Goal: Transaction & Acquisition: Book appointment/travel/reservation

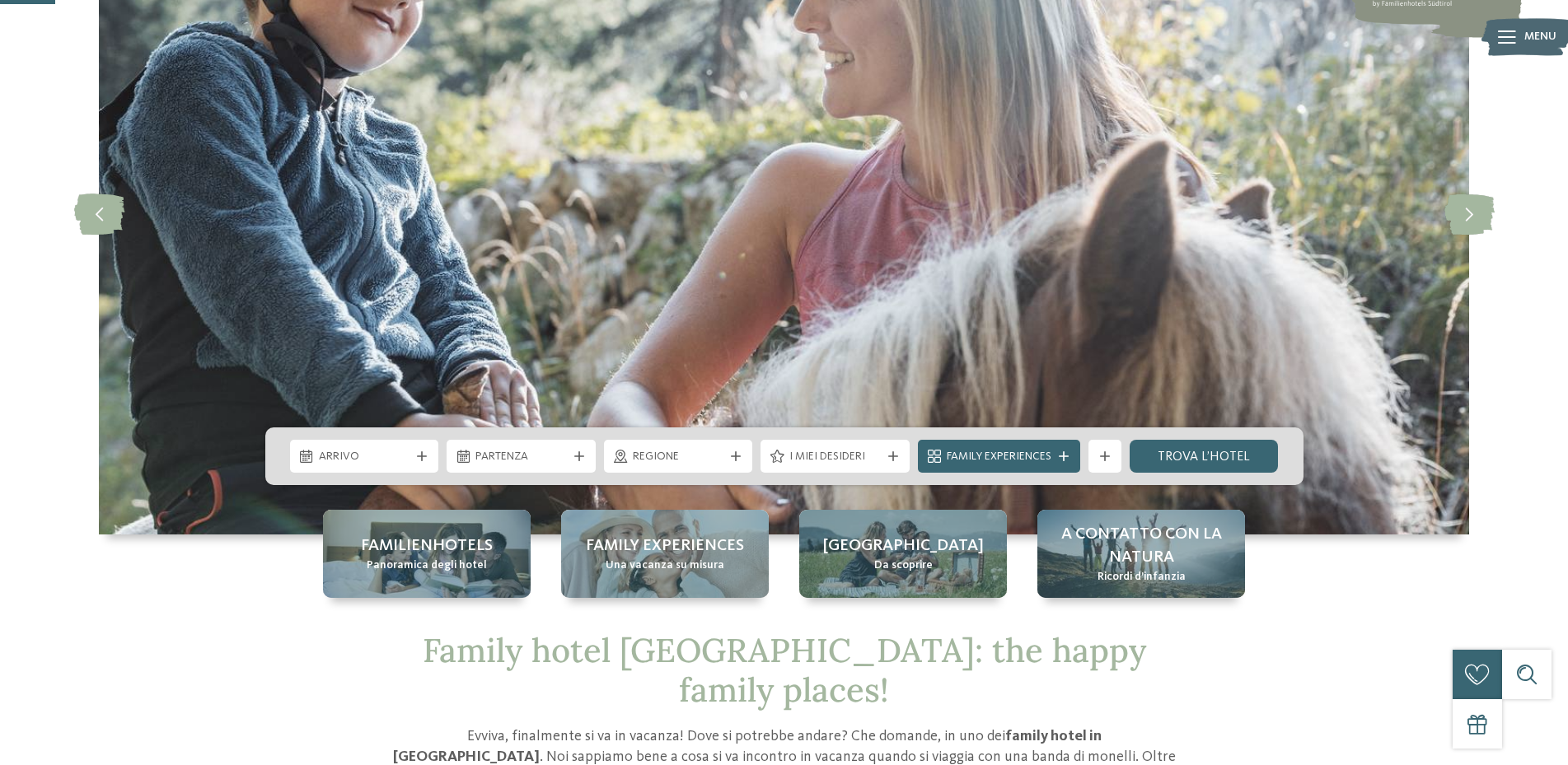
scroll to position [247, 0]
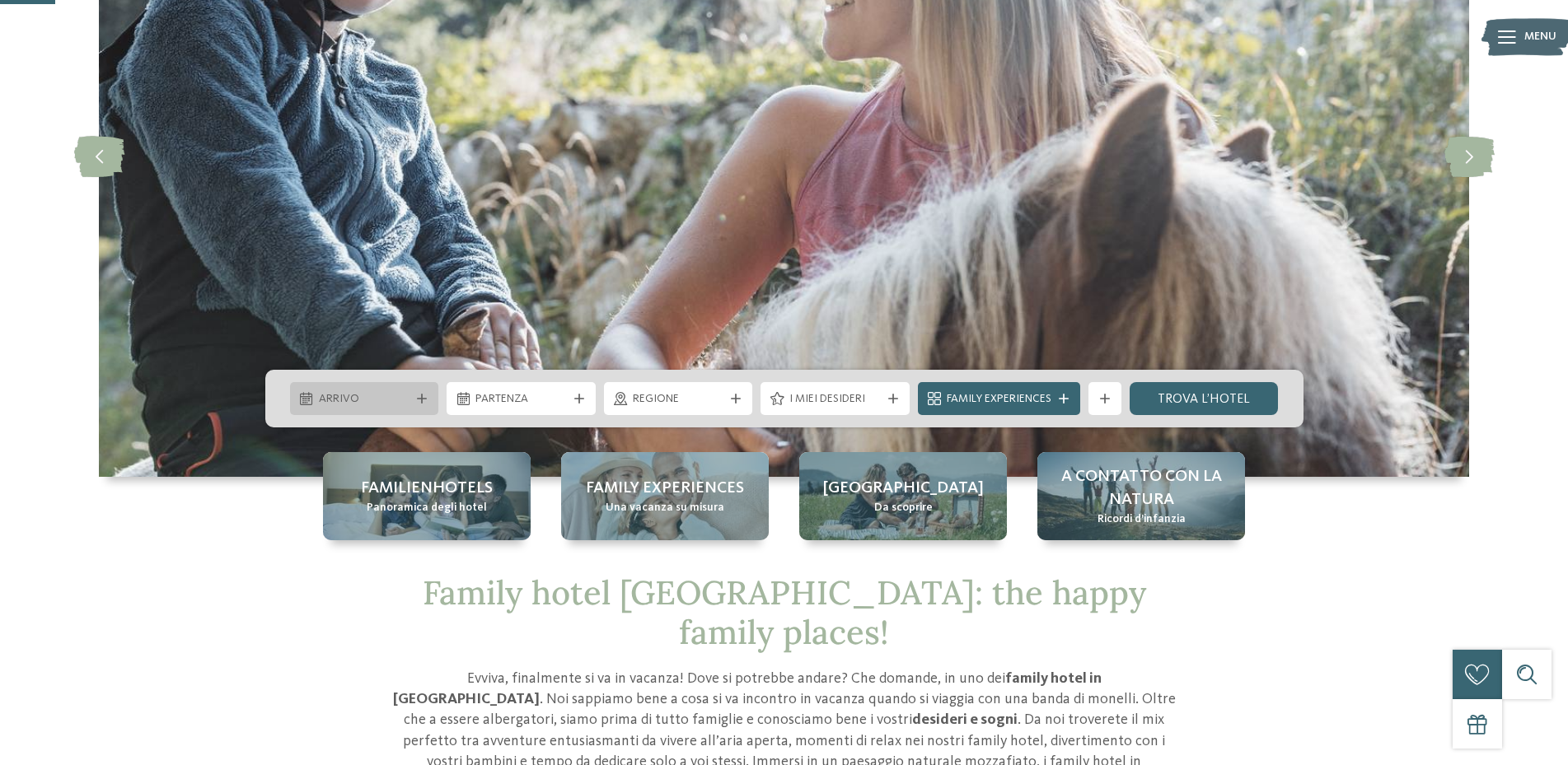
click at [382, 398] on span "Arrivo" at bounding box center [364, 399] width 92 height 16
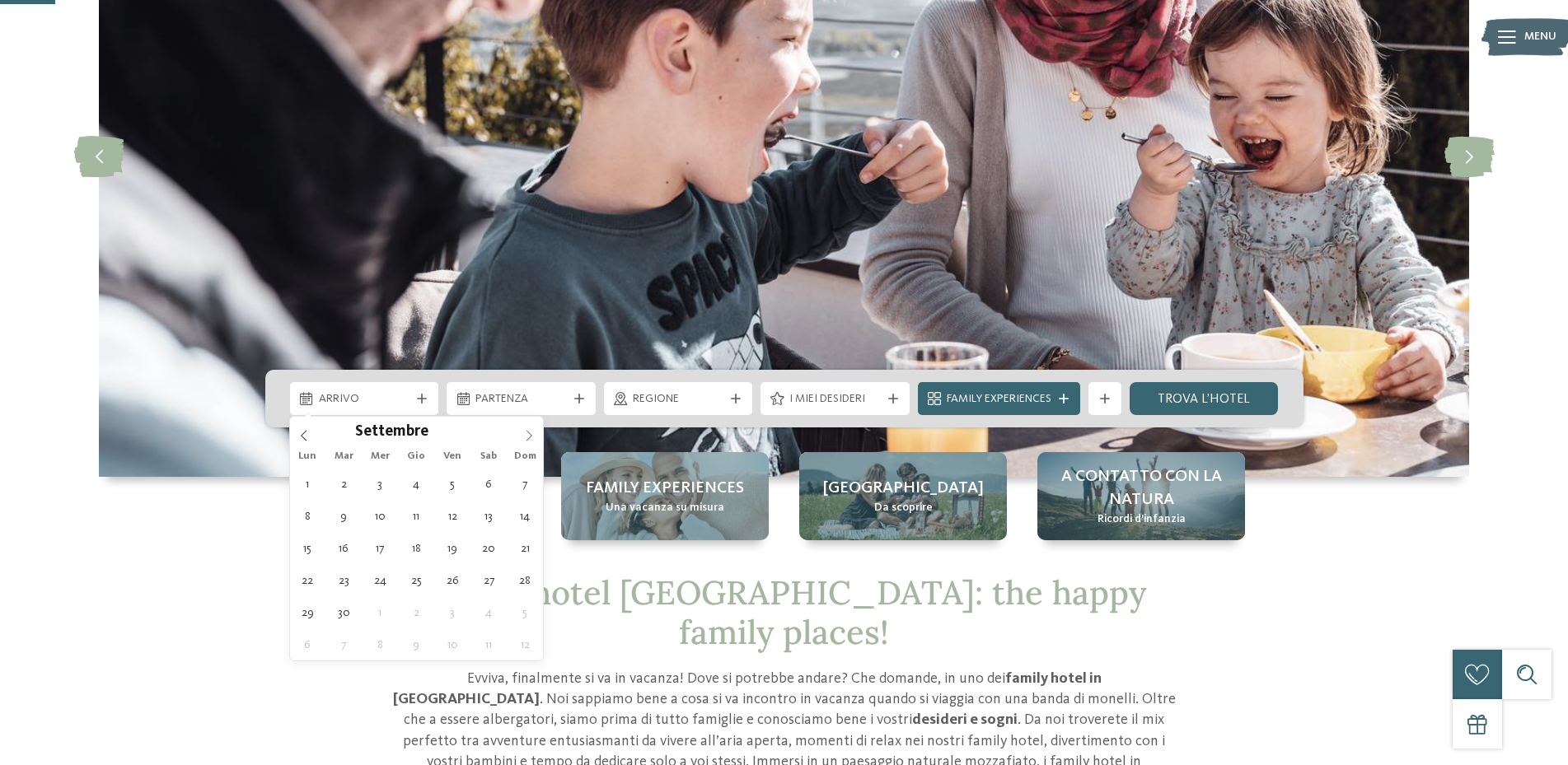
click at [529, 441] on icon at bounding box center [528, 435] width 12 height 12
click at [527, 434] on icon at bounding box center [528, 435] width 12 height 12
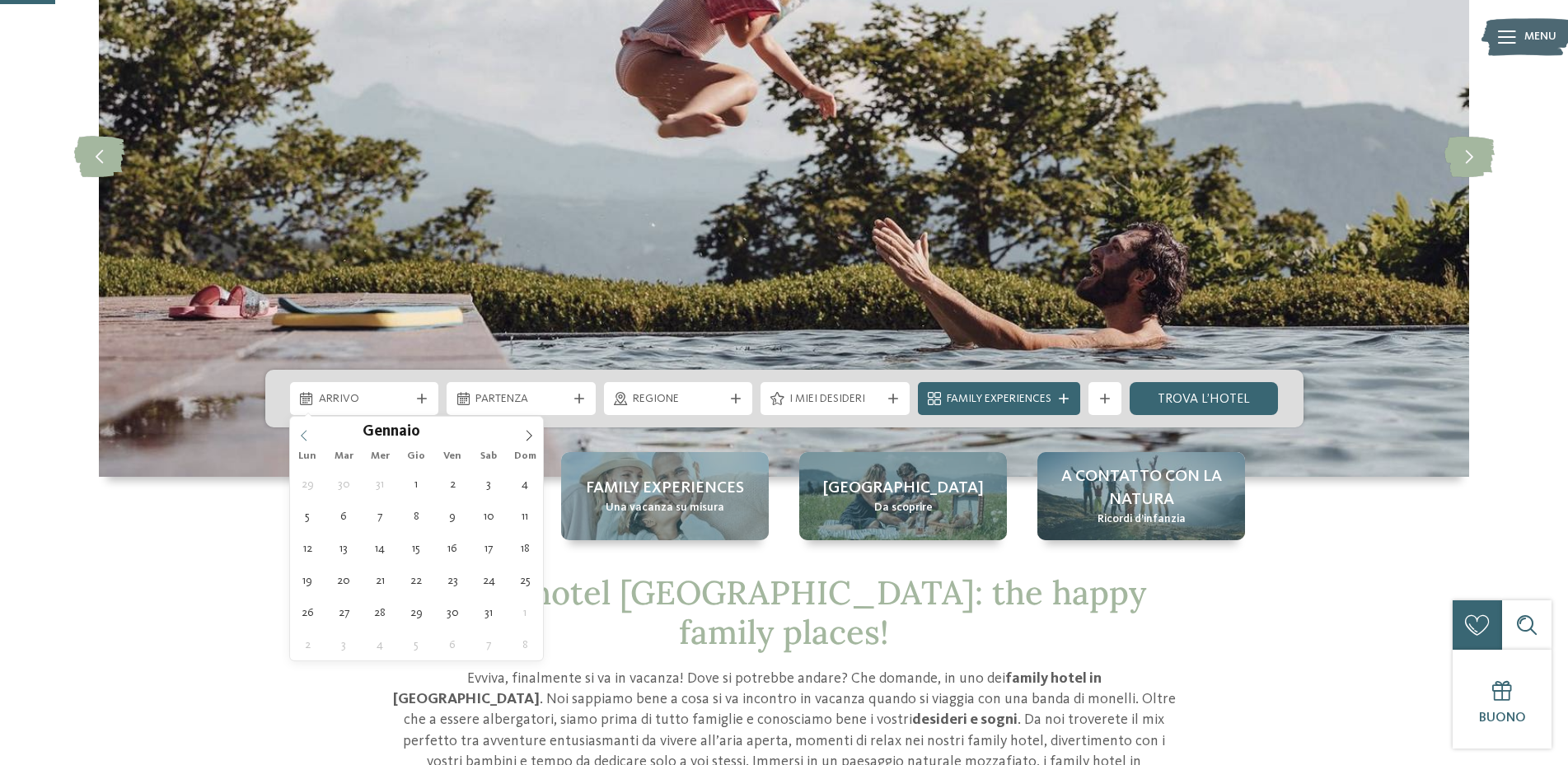
type input "****"
click at [306, 433] on icon at bounding box center [304, 435] width 12 height 12
click at [530, 435] on icon at bounding box center [528, 435] width 12 height 12
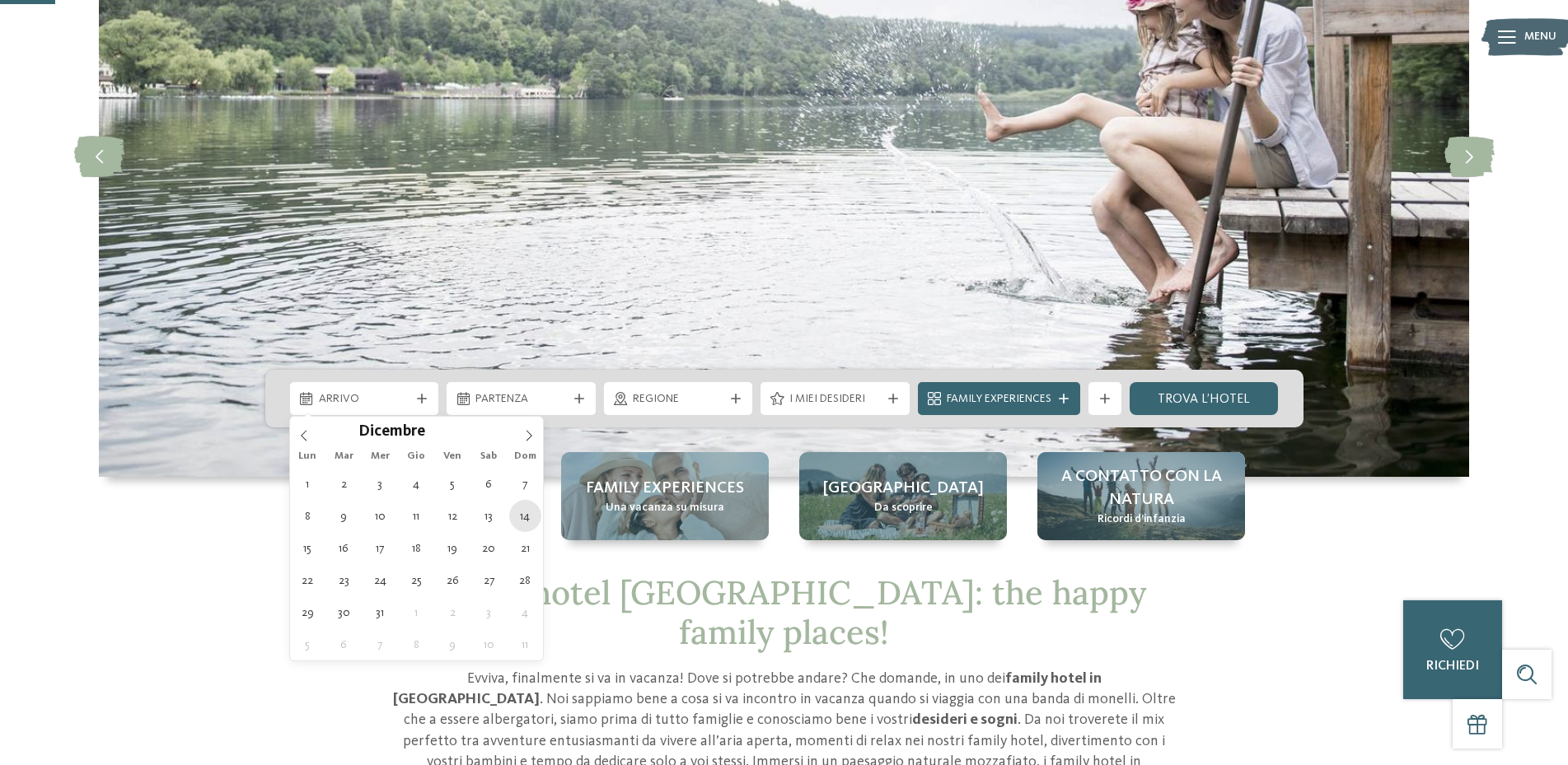
type div "14.12.2025"
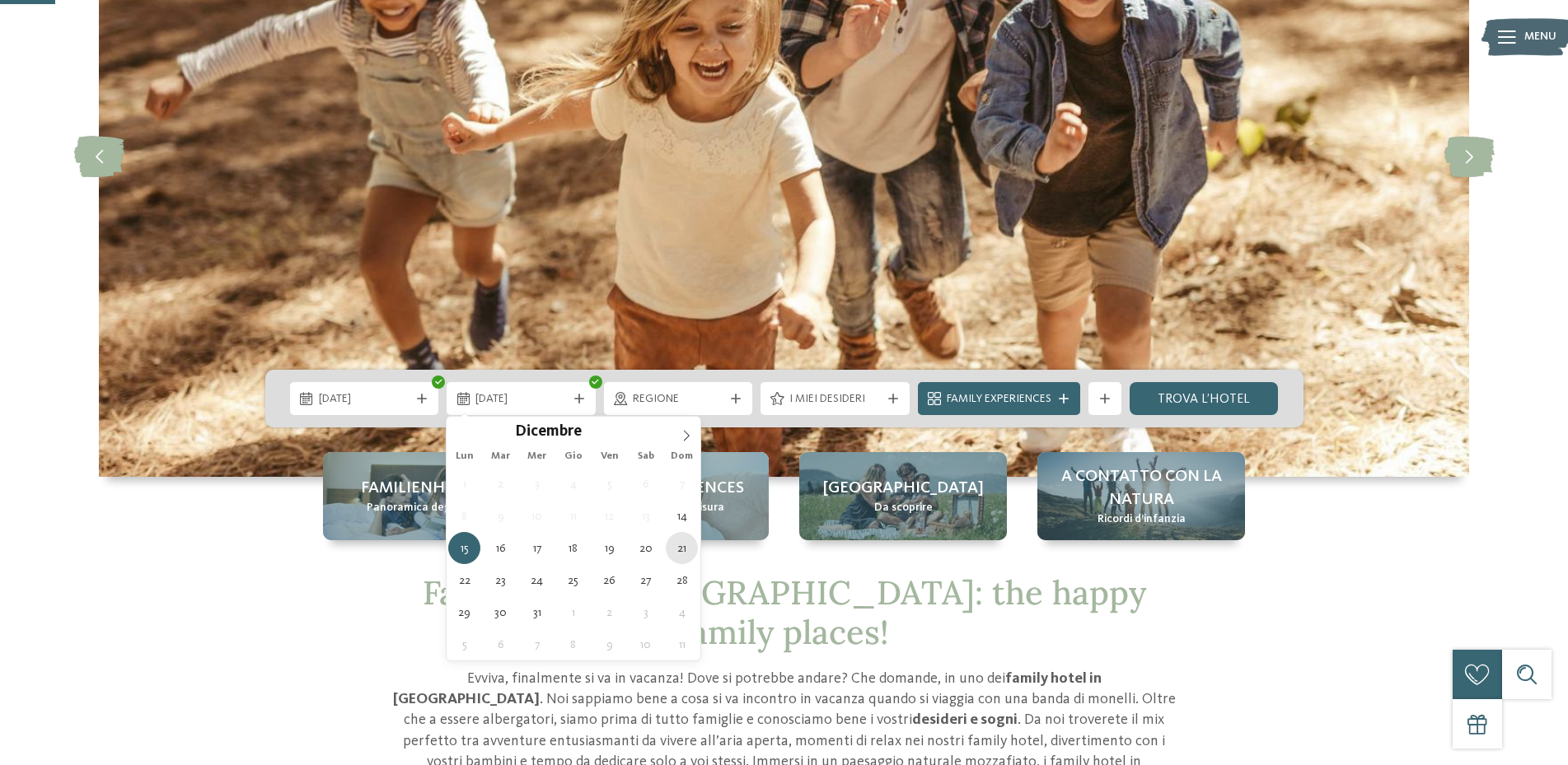
type div "21.12.2025"
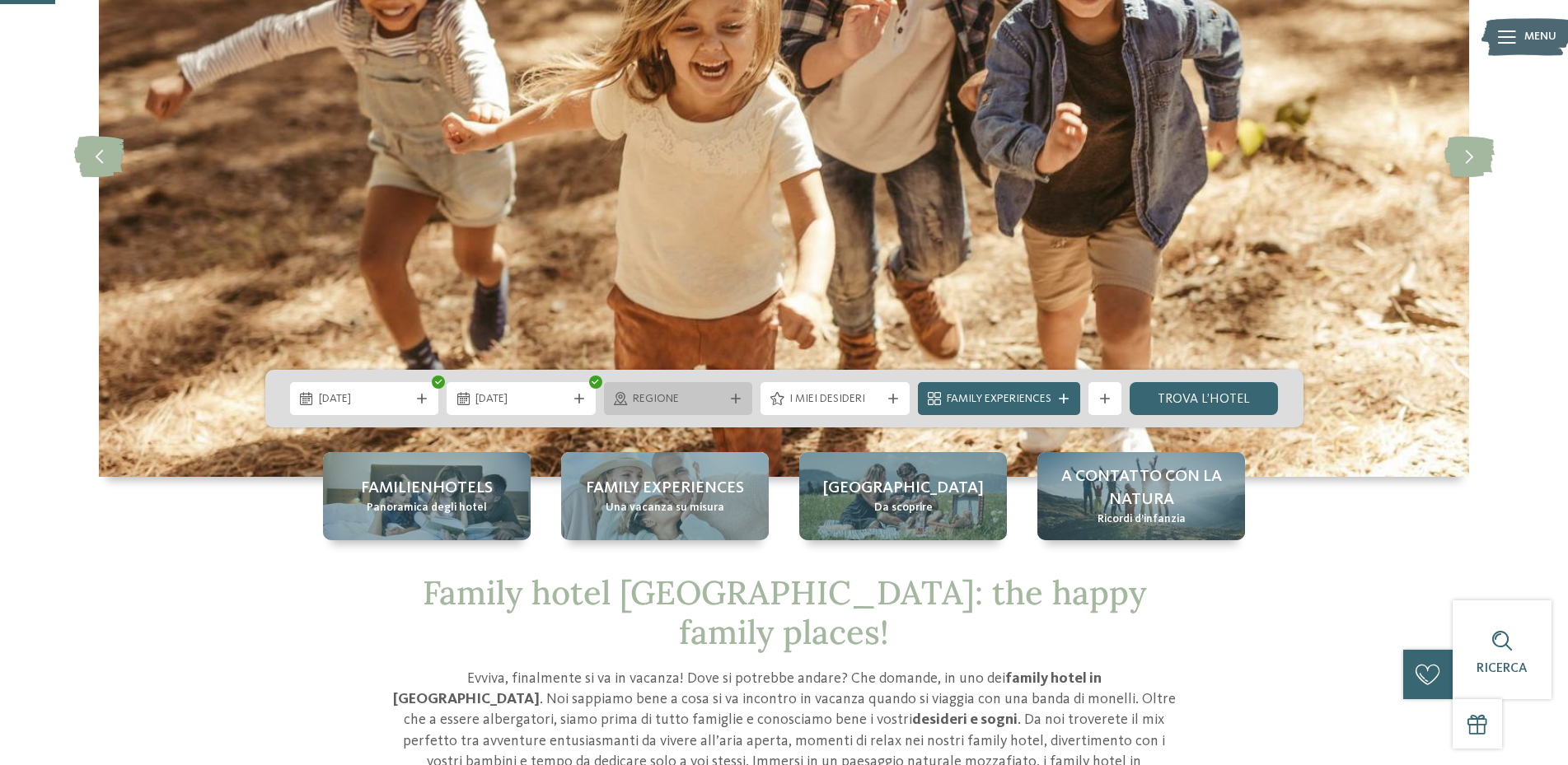
click at [676, 406] on span "Regione" at bounding box center [678, 399] width 92 height 16
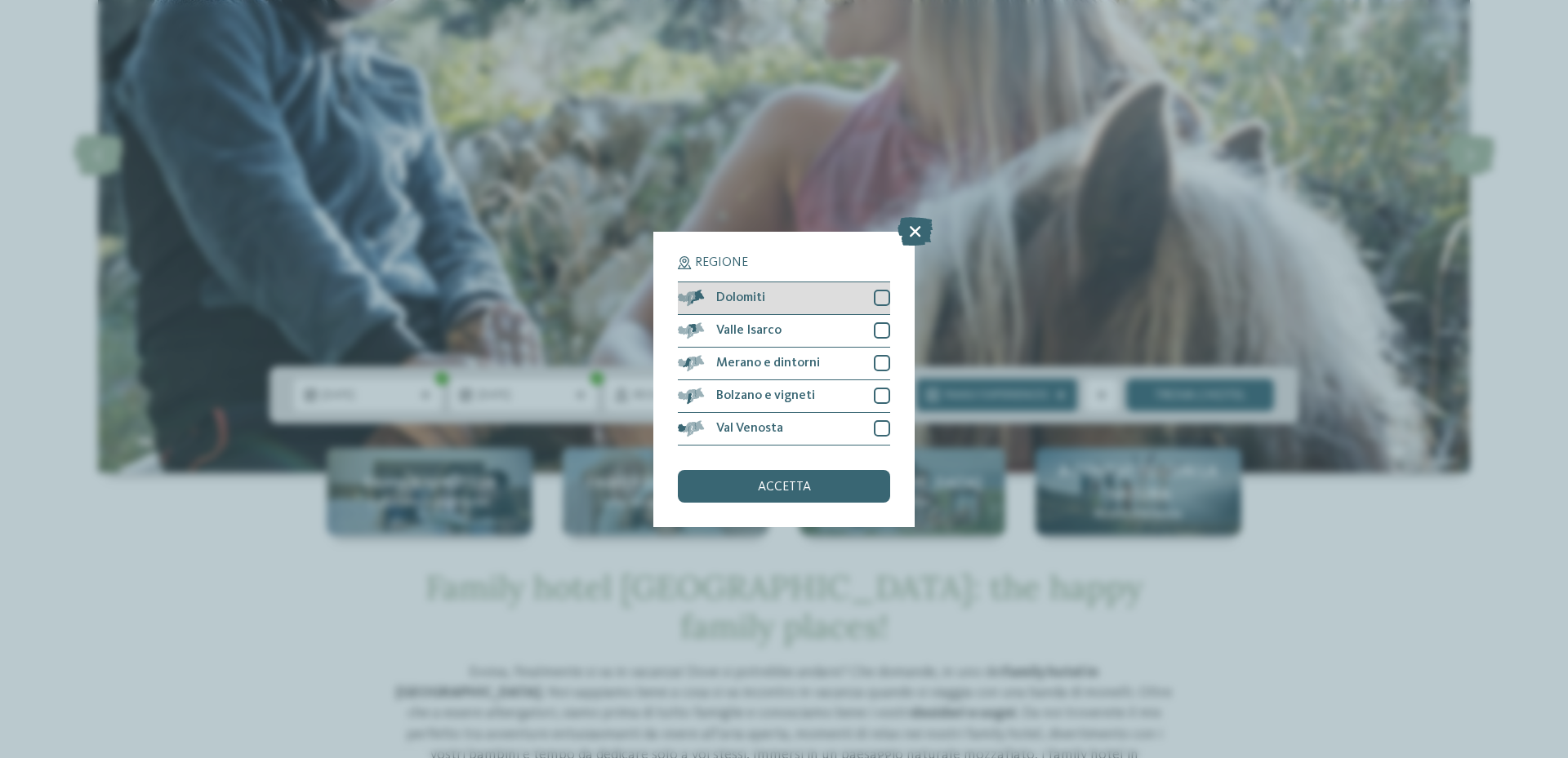
click at [885, 298] on div at bounding box center [882, 297] width 16 height 16
click at [794, 484] on span "accetta" at bounding box center [784, 487] width 53 height 13
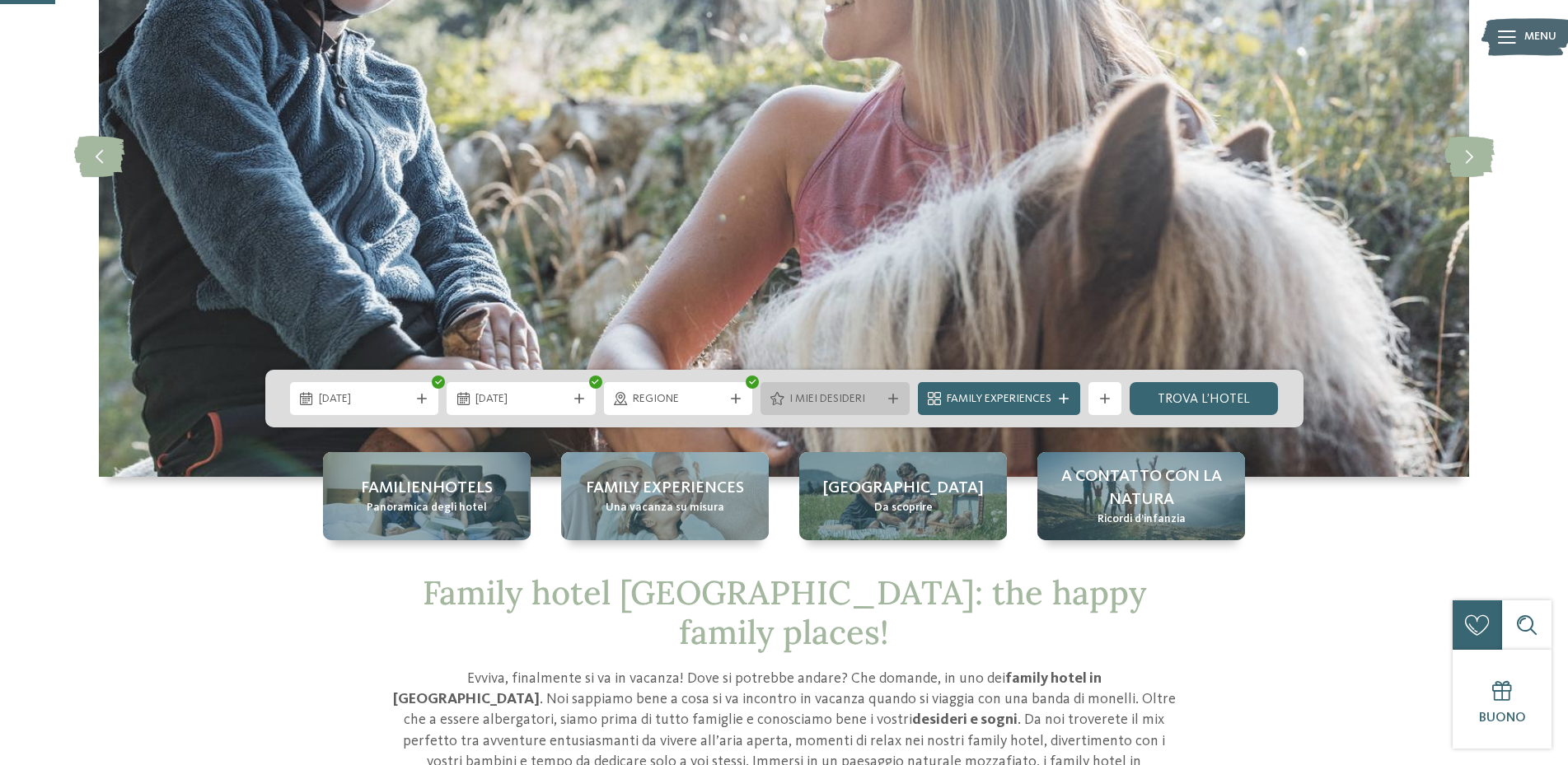
click at [888, 397] on icon at bounding box center [893, 398] width 10 height 10
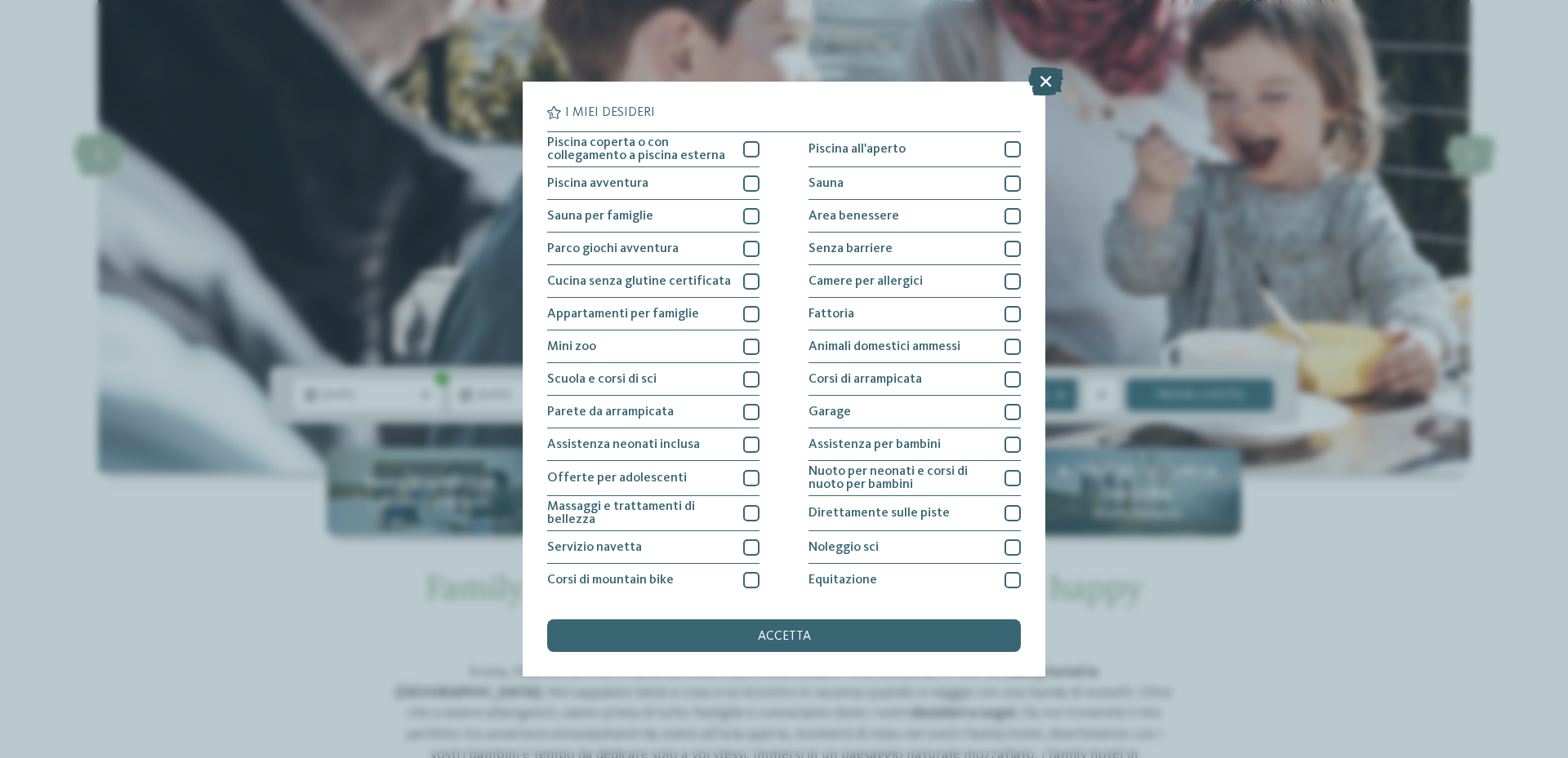
click at [1041, 81] on icon at bounding box center [1045, 81] width 35 height 28
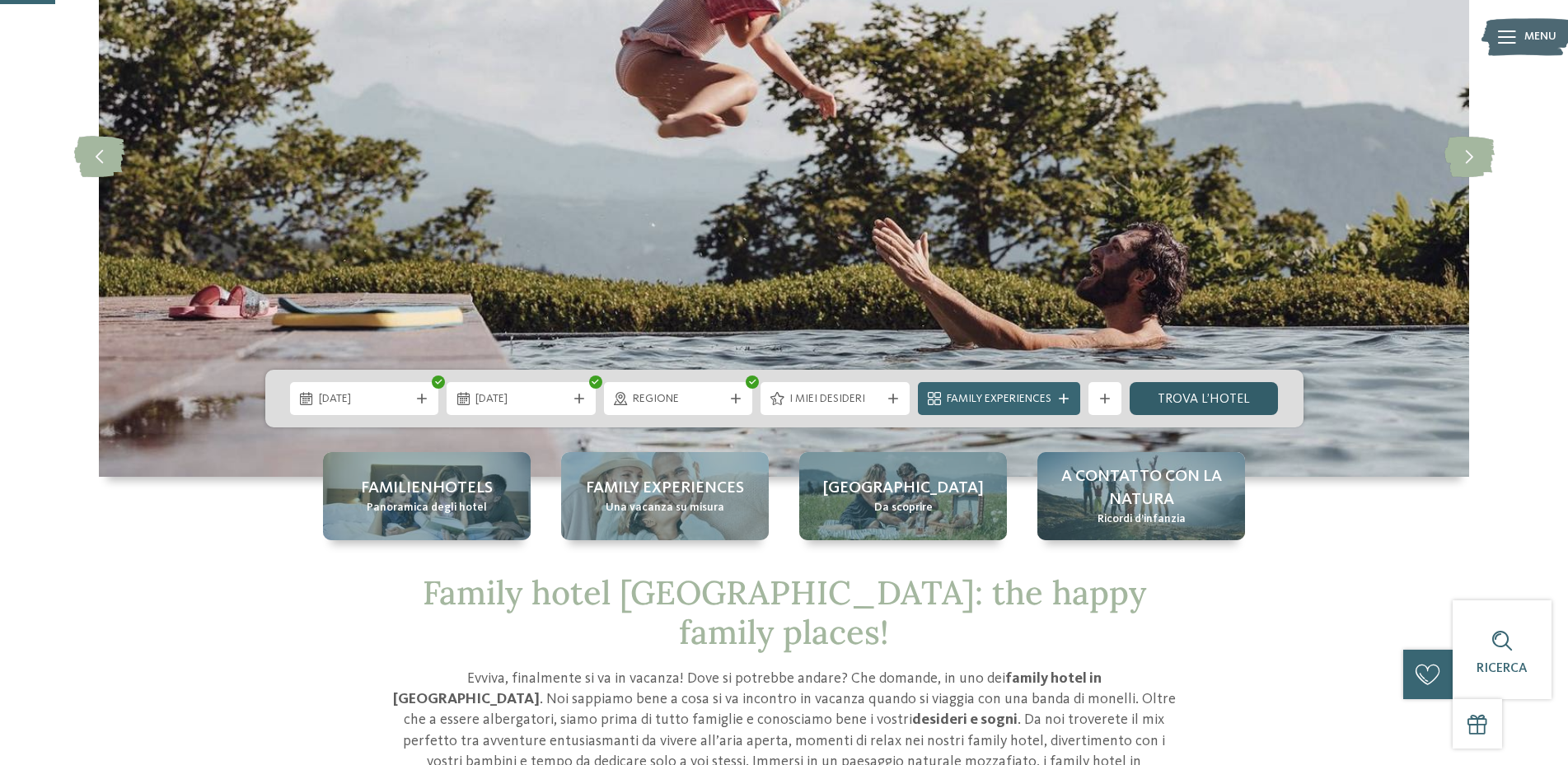
click at [1179, 395] on link "trova l’hotel" at bounding box center [1204, 398] width 149 height 33
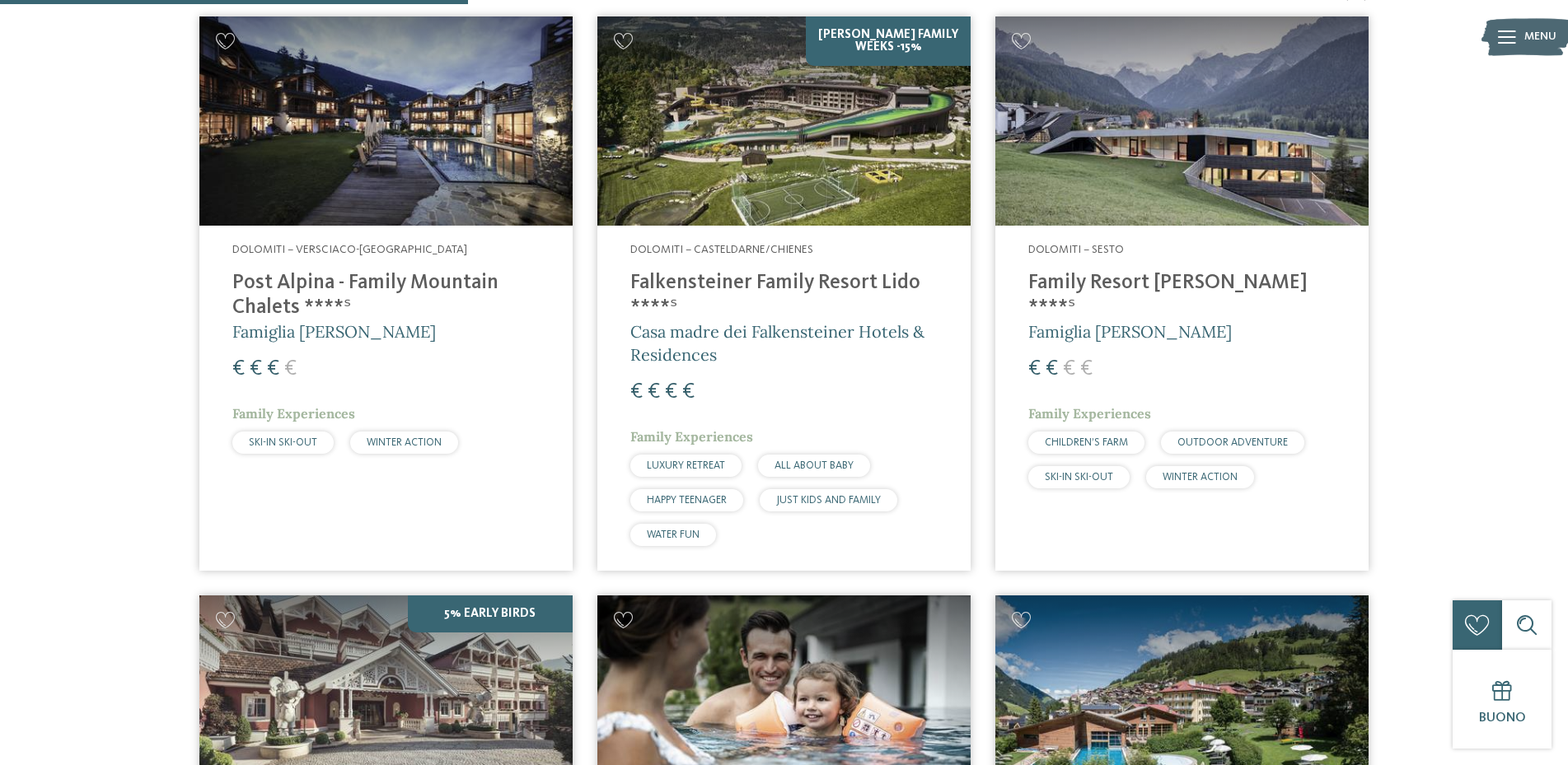
scroll to position [622, 0]
